Goal: Find specific page/section: Find specific page/section

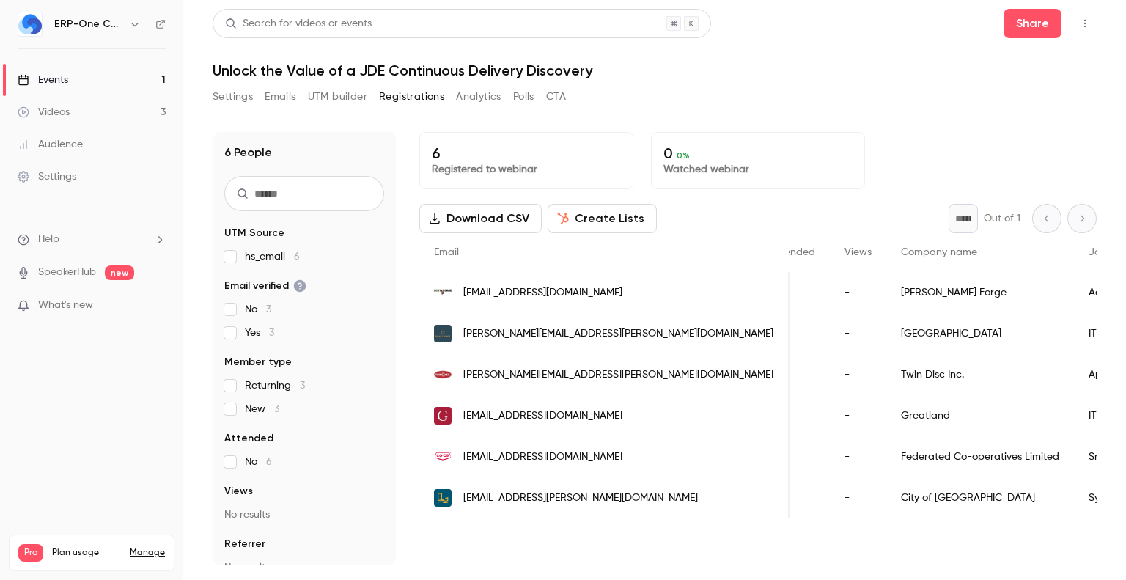
scroll to position [0, 383]
